Goal: Obtain resource: Download file/media

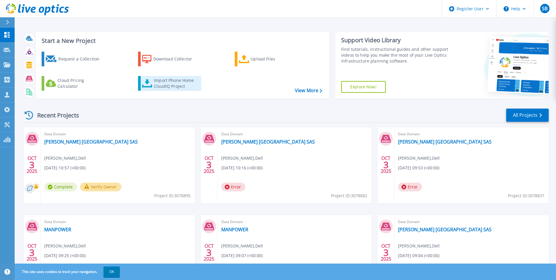
click at [149, 84] on icon at bounding box center [147, 83] width 10 height 8
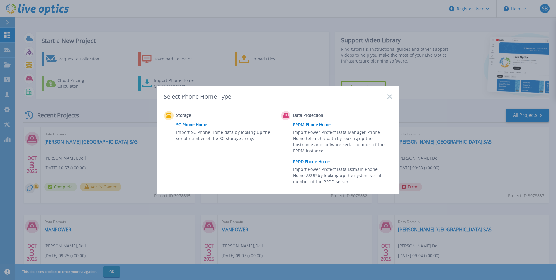
click at [384, 96] on div "Select Phone Home Type" at bounding box center [278, 96] width 242 height 21
click at [388, 96] on icon at bounding box center [389, 96] width 5 height 5
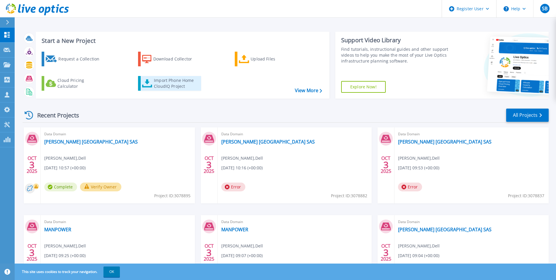
click at [184, 84] on div "Import Phone Home CloudIQ Project" at bounding box center [177, 83] width 46 height 12
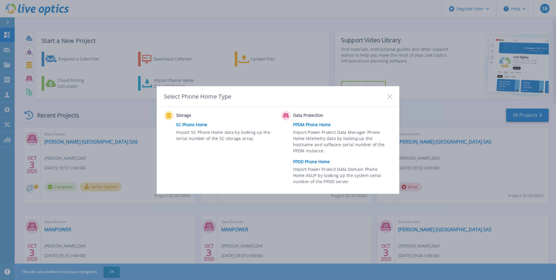
click at [316, 164] on link "PPDD Phone Home" at bounding box center [344, 161] width 102 height 9
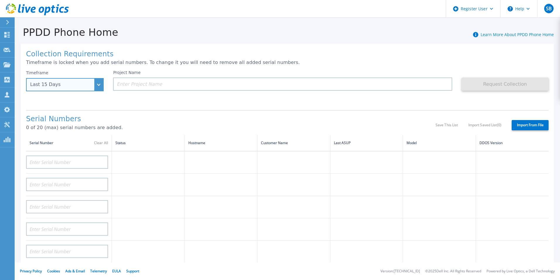
click at [99, 89] on div "Last 15 Days" at bounding box center [65, 84] width 78 height 13
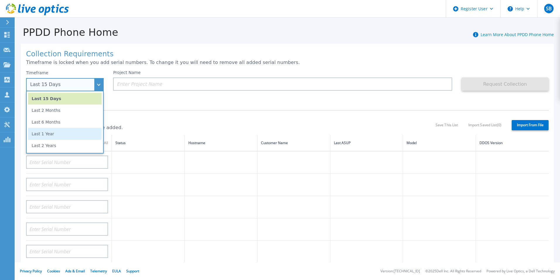
click at [76, 133] on li "Last 1 Year" at bounding box center [65, 134] width 74 height 12
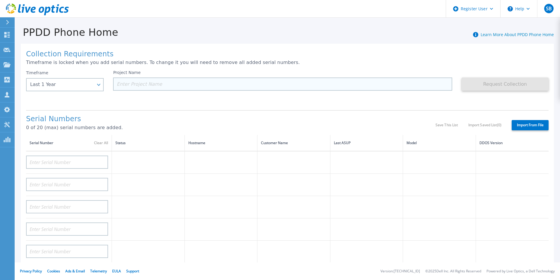
click at [144, 83] on input at bounding box center [282, 83] width 339 height 13
paste input "CKM00194501361"
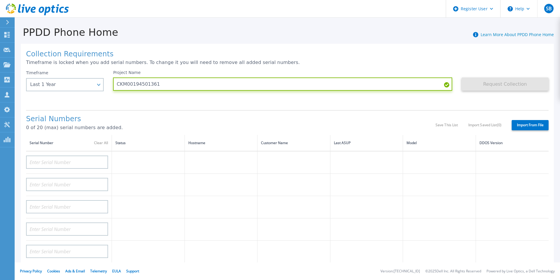
type input "CKM00194501361"
click at [186, 108] on div "Collection Requirements Timeframe is locked when you add serial numbers. To cha…" at bounding box center [287, 209] width 533 height 331
click at [165, 81] on input "CKM00194501361" at bounding box center [282, 83] width 339 height 13
type input "Wilo [GEOGRAPHIC_DATA]"
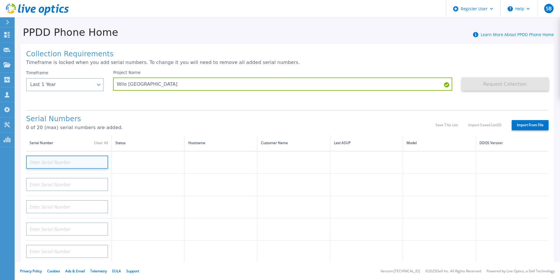
click at [69, 156] on input at bounding box center [67, 161] width 82 height 13
paste input "CKM00194501361"
type input "CKM00194501361"
click at [162, 122] on h1 "Serial Numbers" at bounding box center [231, 119] width 410 height 8
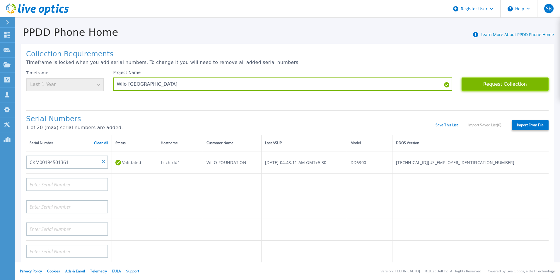
click at [483, 84] on button "Request Collection" at bounding box center [505, 83] width 87 height 13
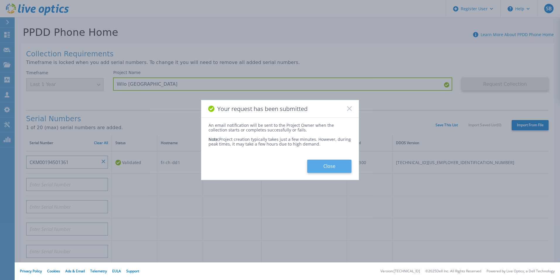
click at [334, 162] on button "Close" at bounding box center [329, 165] width 44 height 13
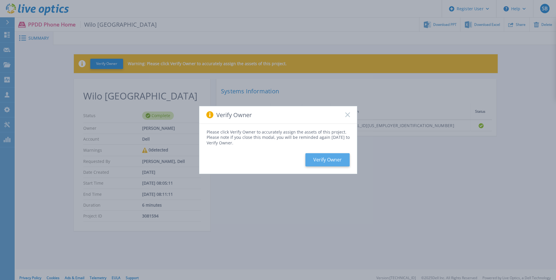
click at [345, 159] on button "Verify Owner" at bounding box center [327, 159] width 44 height 13
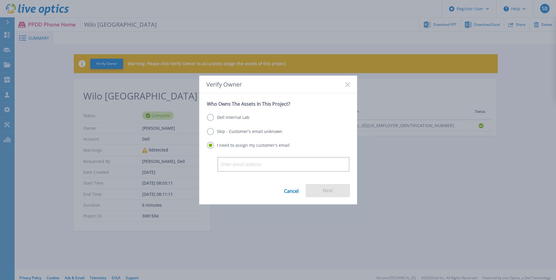
click at [224, 118] on label "Dell Internal Lab" at bounding box center [228, 117] width 42 height 7
click at [0, 0] on input "Dell Internal Lab" at bounding box center [0, 0] width 0 height 0
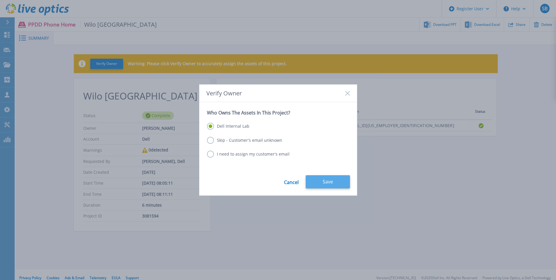
click at [330, 181] on button "Save" at bounding box center [328, 181] width 44 height 13
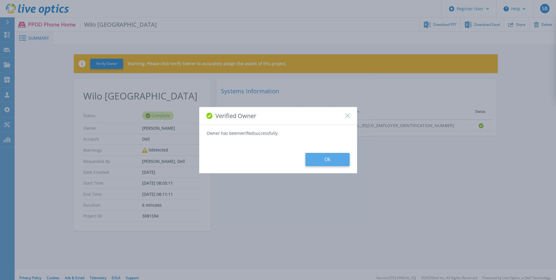
click at [320, 160] on button "Ok" at bounding box center [327, 159] width 44 height 13
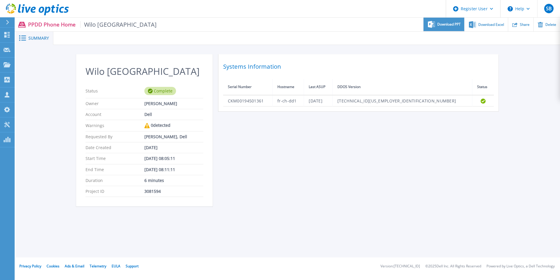
click at [436, 26] on div "Download PPT" at bounding box center [444, 25] width 41 height 14
